Goal: Task Accomplishment & Management: Manage account settings

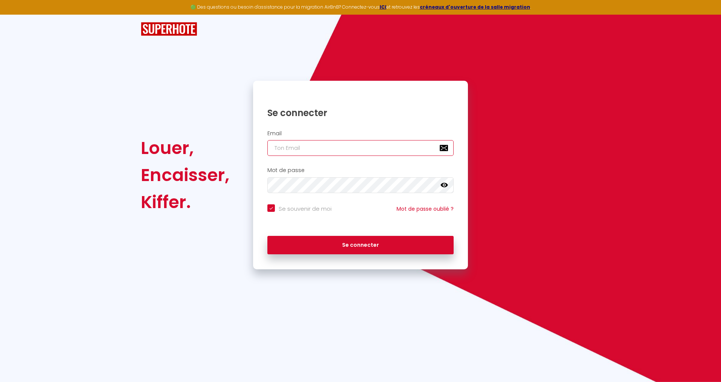
type input "[PERSON_NAME][EMAIL_ADDRESS][DOMAIN_NAME]"
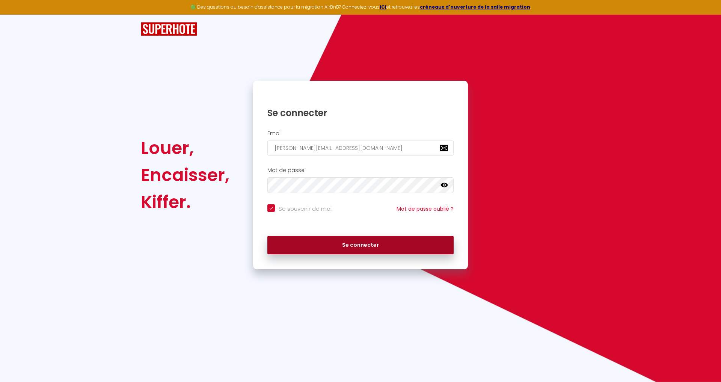
checkbox input "true"
click at [352, 244] on button "Se connecter" at bounding box center [361, 245] width 186 height 19
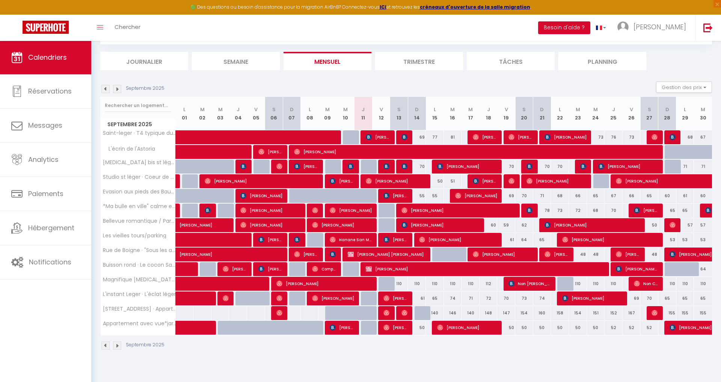
scroll to position [41, 0]
click at [106, 87] on img at bounding box center [105, 89] width 8 height 8
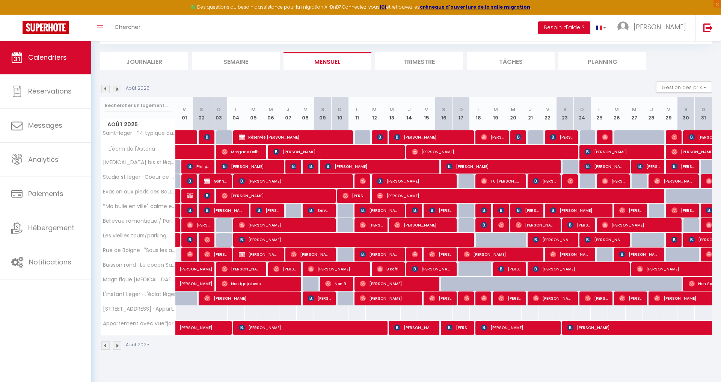
scroll to position [41, 0]
click at [265, 138] on span "Réservée [PERSON_NAME]" at bounding box center [293, 137] width 109 height 14
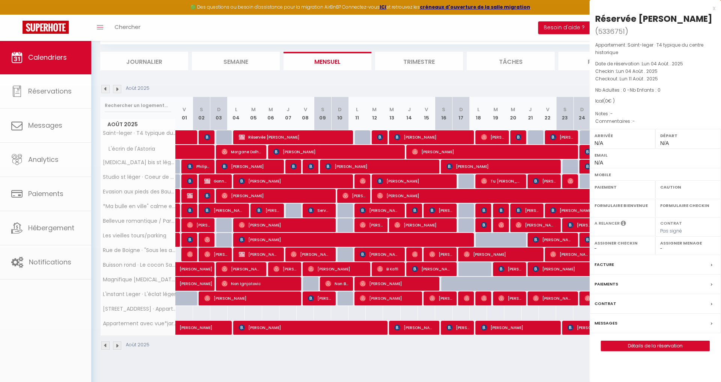
select select "OK"
select select "KO"
select select "0"
select select "1"
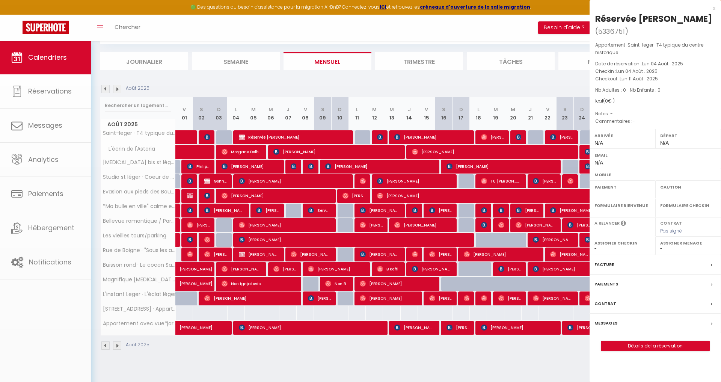
select select
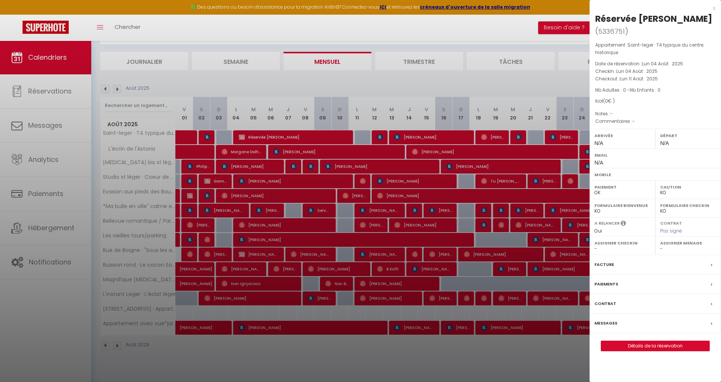
select select "48727"
select select "35351"
click at [265, 137] on div at bounding box center [360, 191] width 721 height 382
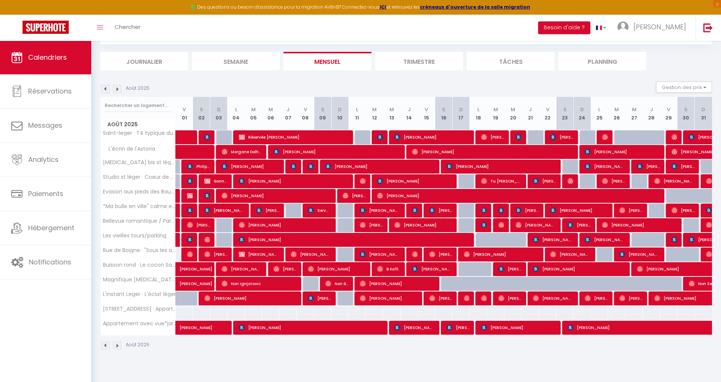
click at [105, 89] on img at bounding box center [105, 89] width 8 height 8
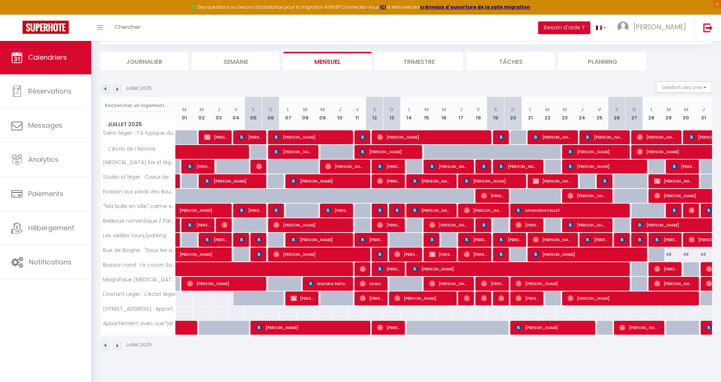
click at [212, 135] on span "[PERSON_NAME]" at bounding box center [215, 137] width 23 height 14
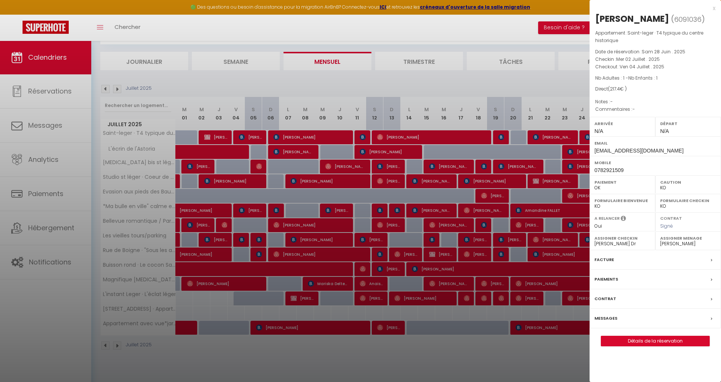
click at [106, 88] on div at bounding box center [360, 191] width 721 height 382
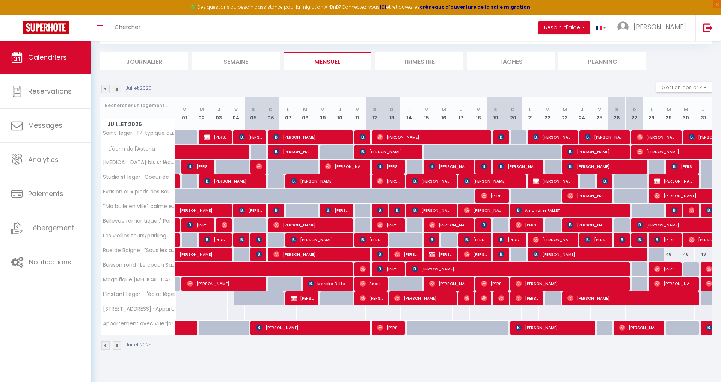
click at [106, 88] on img at bounding box center [105, 89] width 8 height 8
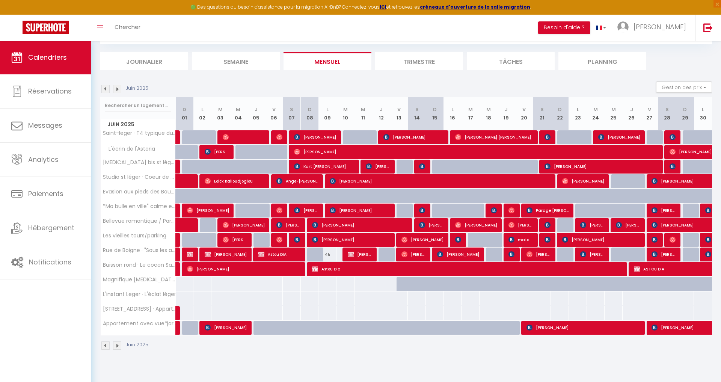
click at [106, 88] on img at bounding box center [105, 89] width 8 height 8
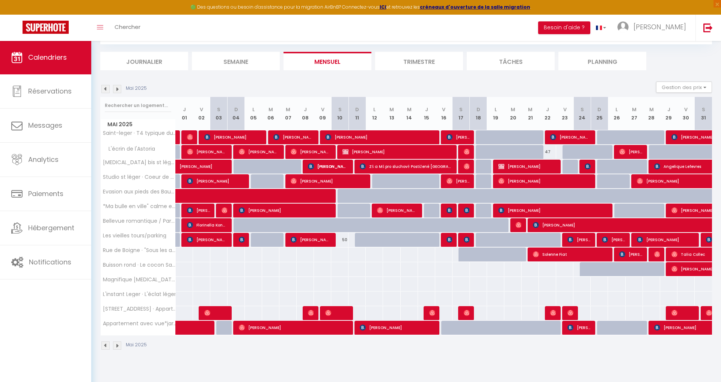
click at [106, 88] on img at bounding box center [105, 89] width 8 height 8
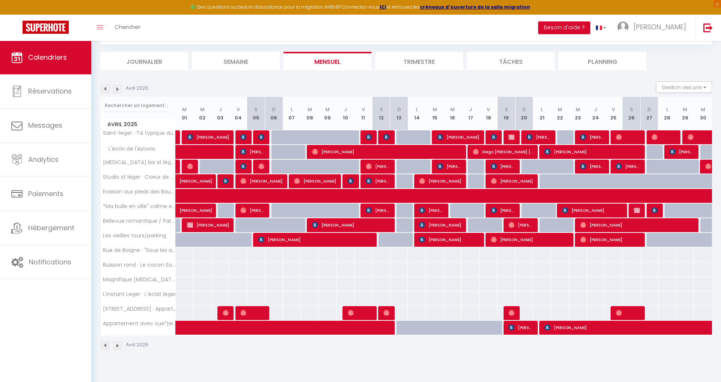
click at [510, 137] on img at bounding box center [512, 137] width 6 height 6
select select
select select "43820"
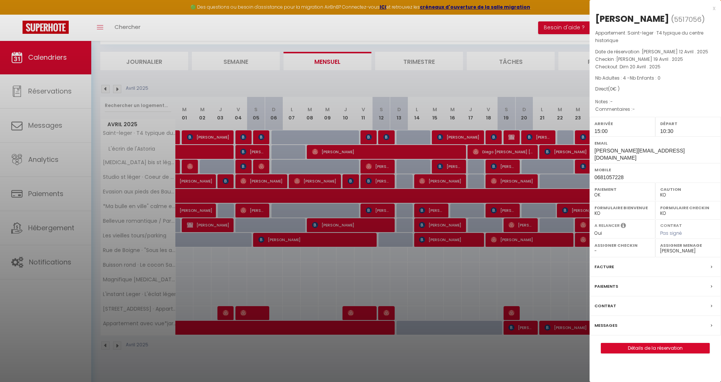
click at [510, 137] on div at bounding box center [360, 191] width 721 height 382
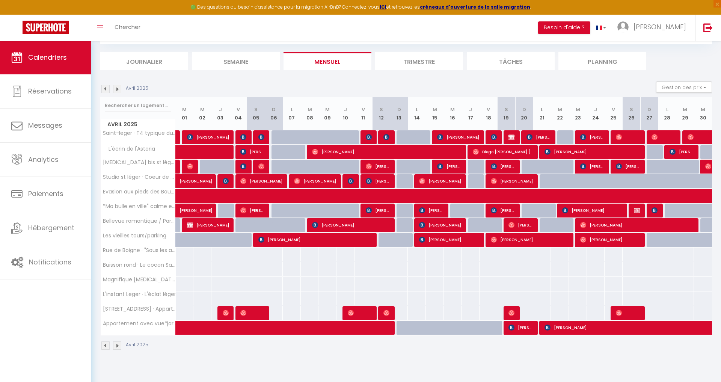
click at [105, 89] on img at bounding box center [105, 89] width 8 height 8
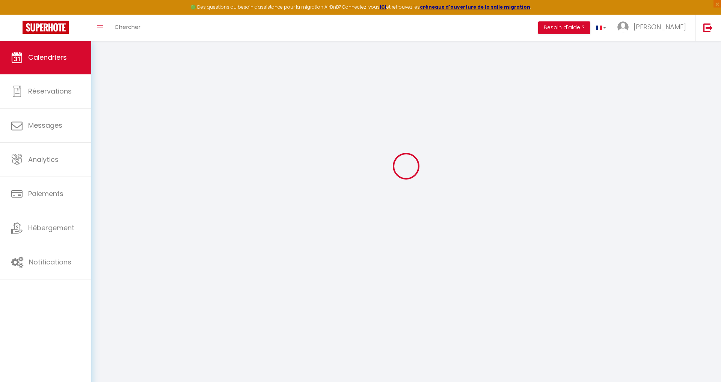
select select "KO"
select select "0"
select select "43820"
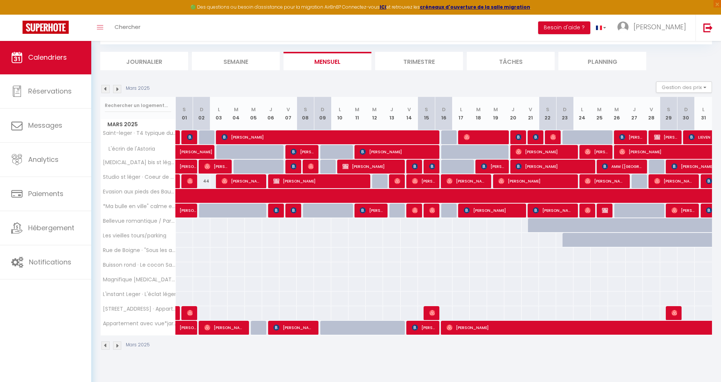
click at [663, 138] on span "[PERSON_NAME]" at bounding box center [666, 137] width 23 height 14
select select "OK"
select select "22534"
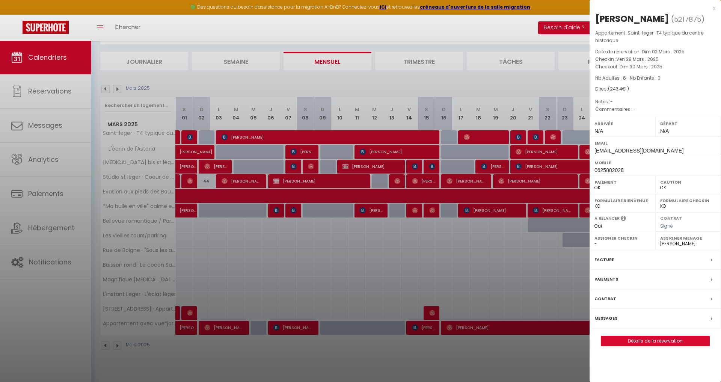
click at [553, 84] on div at bounding box center [360, 191] width 721 height 382
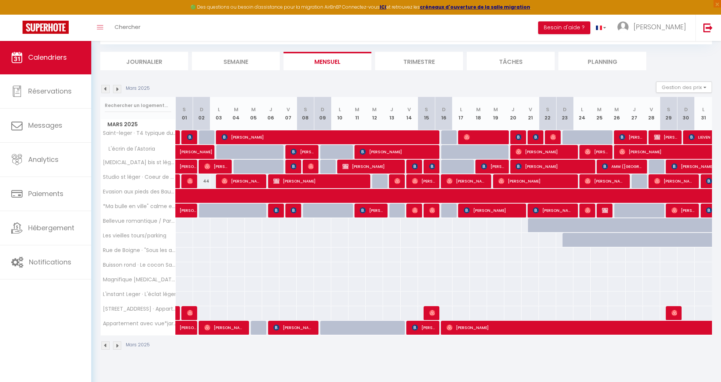
click at [665, 138] on span "[PERSON_NAME]" at bounding box center [666, 137] width 23 height 14
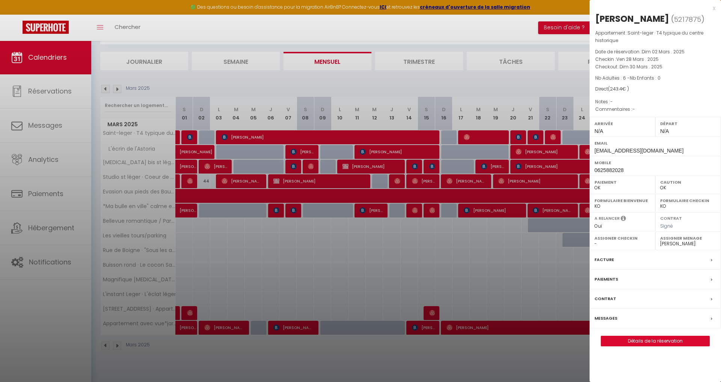
click at [105, 88] on div at bounding box center [360, 191] width 721 height 382
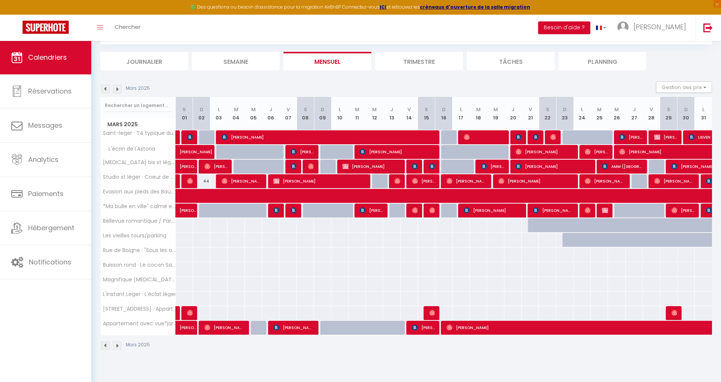
click at [105, 88] on img at bounding box center [105, 89] width 8 height 8
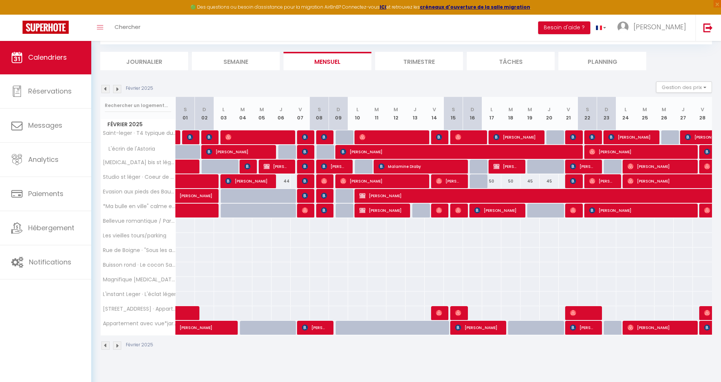
click at [105, 88] on img at bounding box center [105, 89] width 8 height 8
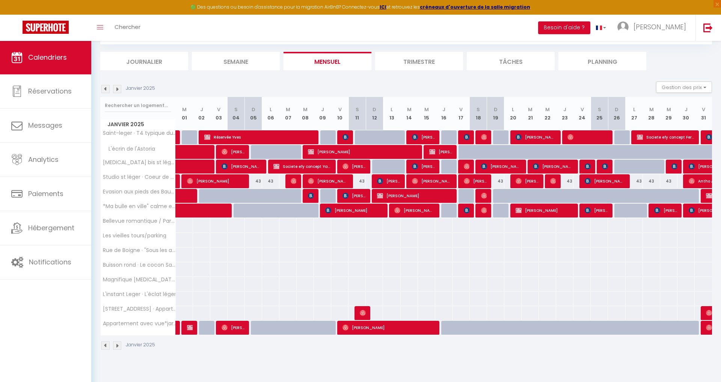
click at [647, 137] on span "Societe efy concept Ferat" at bounding box center [665, 137] width 57 height 14
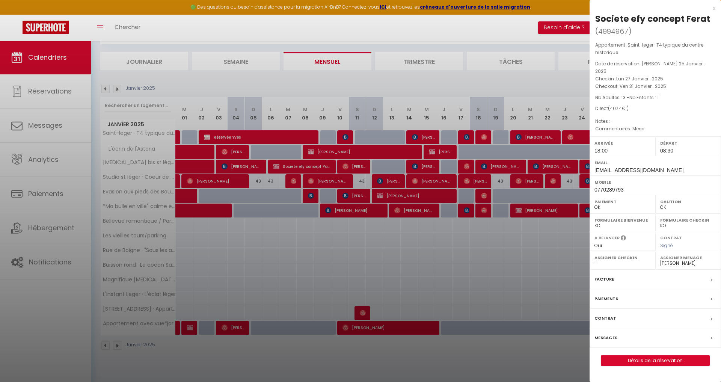
click at [249, 137] on div at bounding box center [360, 191] width 721 height 382
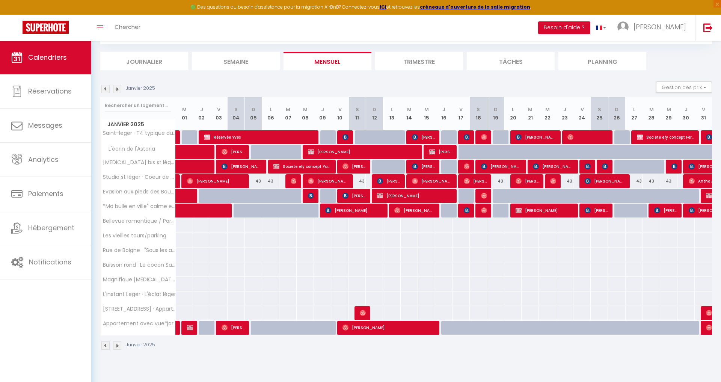
click at [249, 137] on span "Réservée Yves" at bounding box center [258, 137] width 109 height 14
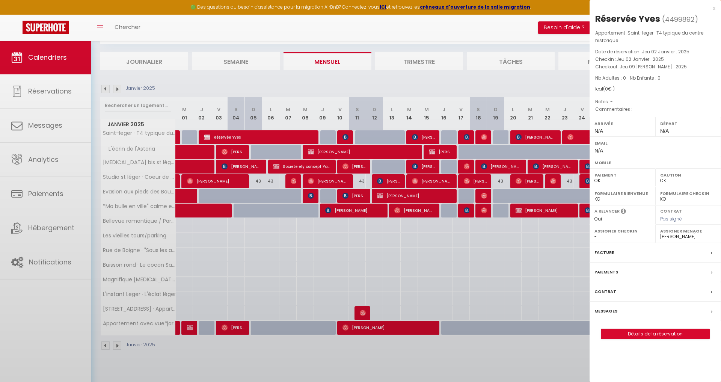
select select "KO"
select select "0"
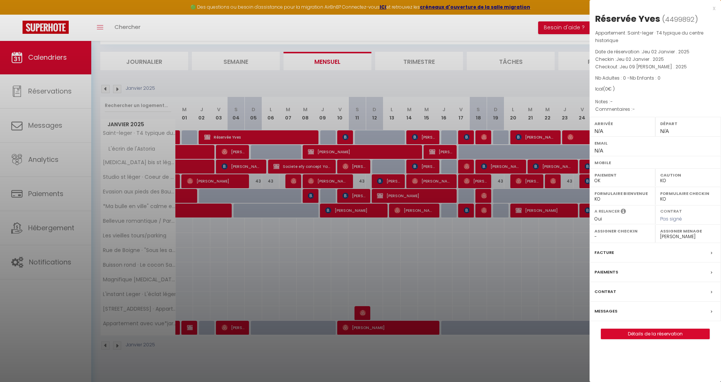
click at [107, 88] on div at bounding box center [360, 191] width 721 height 382
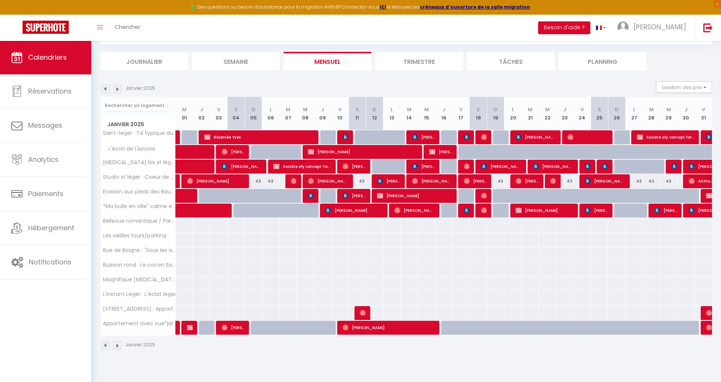
click at [106, 89] on img at bounding box center [105, 89] width 8 height 8
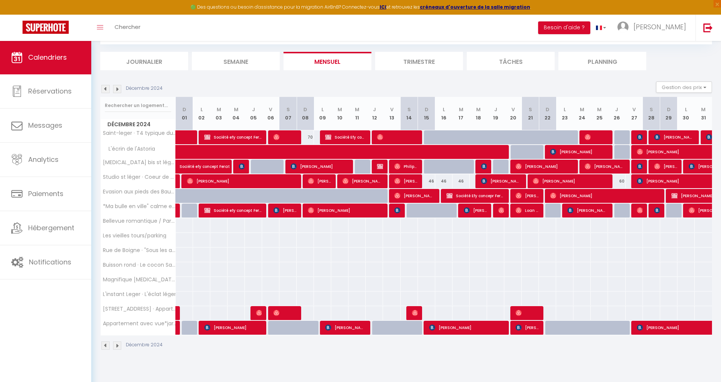
click at [354, 137] on span "Société Efy concept Ferat" at bounding box center [345, 137] width 40 height 14
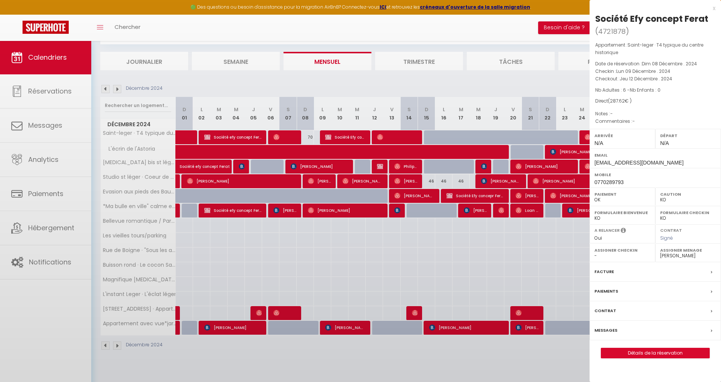
select select "OK"
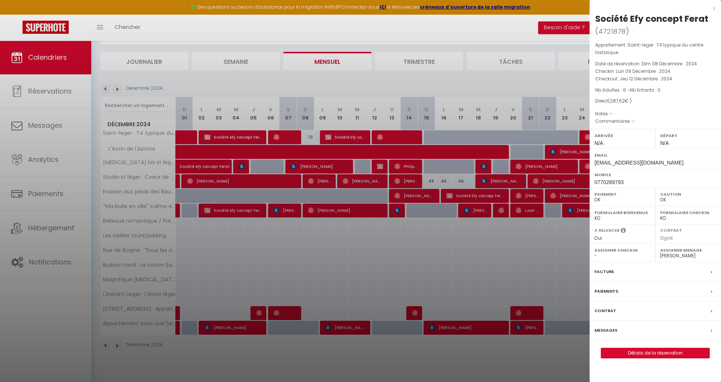
click at [229, 134] on div at bounding box center [360, 191] width 721 height 382
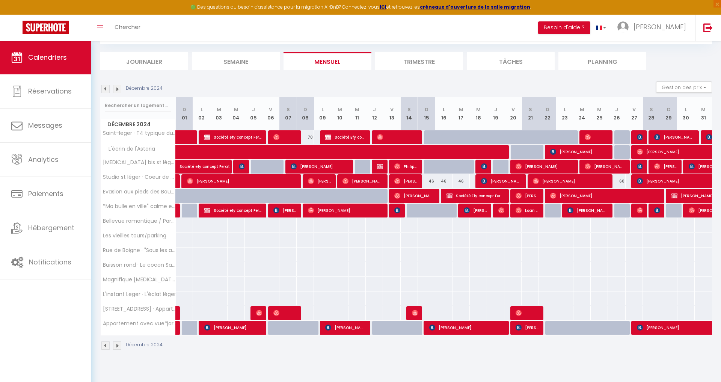
click at [242, 136] on span "Société efy concept Ferat" at bounding box center [232, 137] width 57 height 14
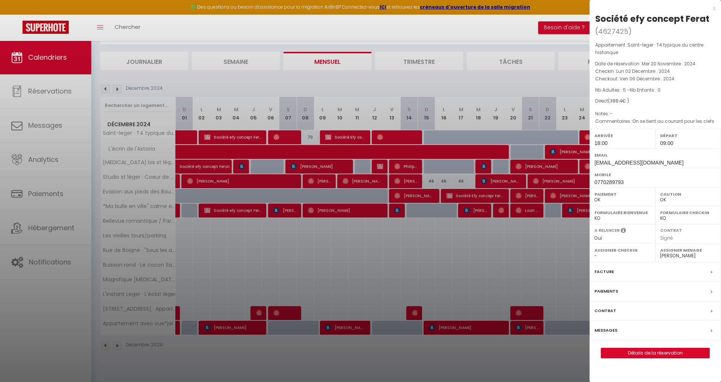
click at [105, 91] on div at bounding box center [360, 191] width 721 height 382
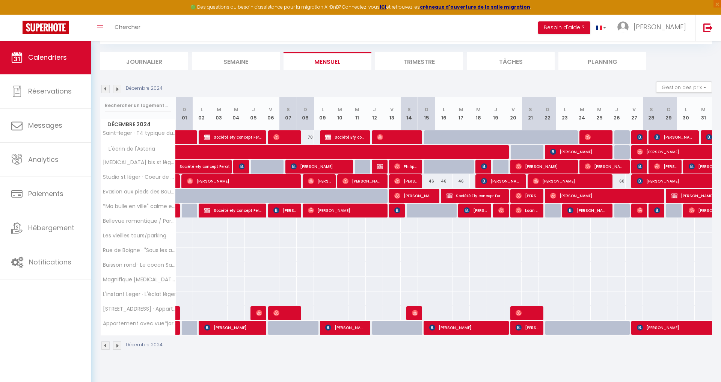
click at [105, 89] on img at bounding box center [105, 89] width 8 height 8
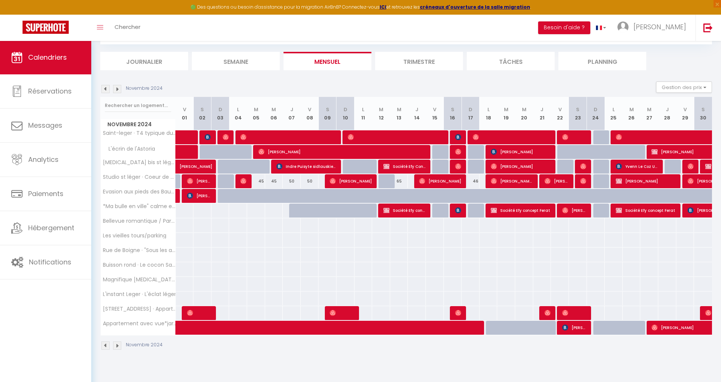
click at [105, 89] on img at bounding box center [105, 89] width 8 height 8
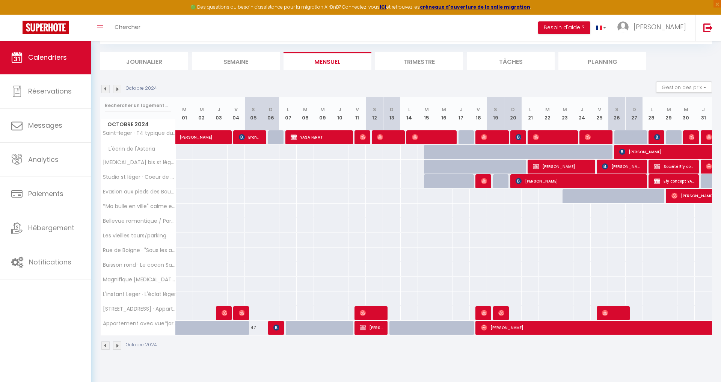
click at [322, 139] on span "YASA FERAT" at bounding box center [319, 137] width 57 height 14
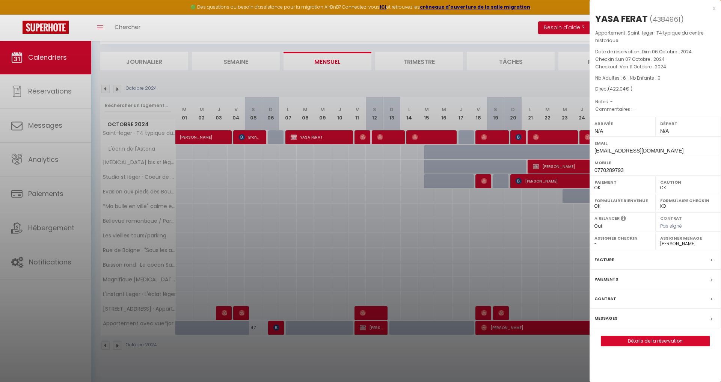
click at [211, 138] on div at bounding box center [360, 191] width 721 height 382
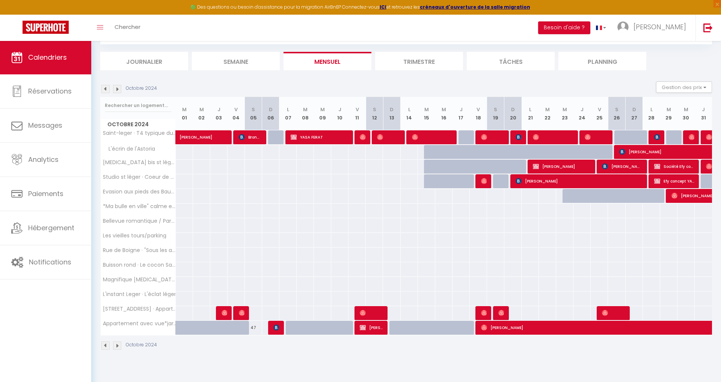
click at [211, 138] on span "[PERSON_NAME]" at bounding box center [206, 133] width 52 height 14
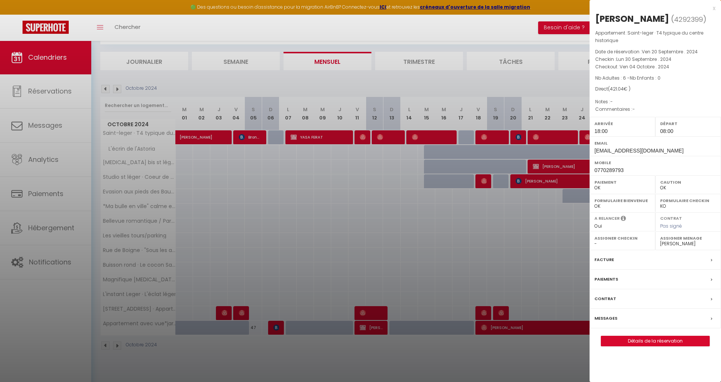
click at [107, 88] on div at bounding box center [360, 191] width 721 height 382
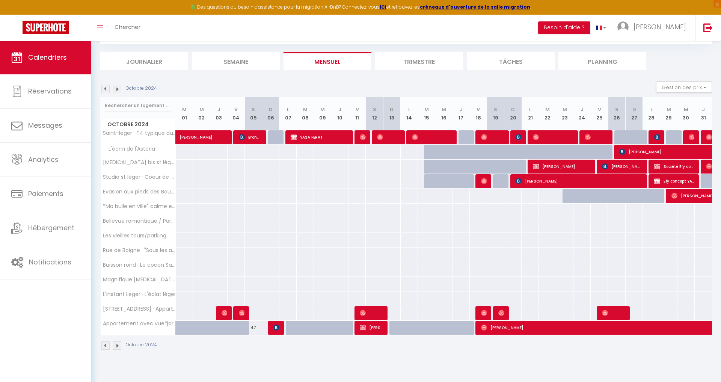
click at [107, 88] on img at bounding box center [105, 89] width 8 height 8
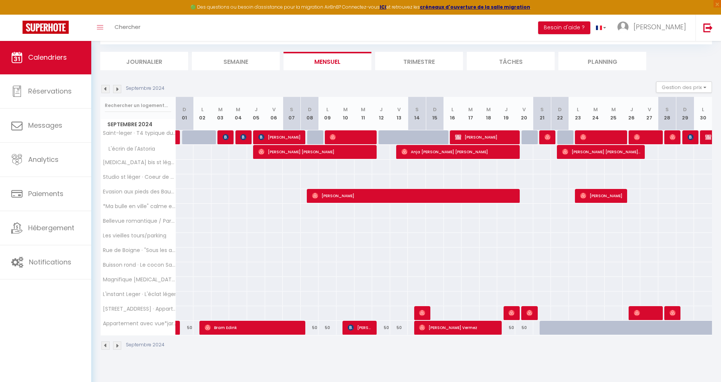
click at [484, 135] on span "[PERSON_NAME]" at bounding box center [485, 137] width 60 height 14
